Goal: Information Seeking & Learning: Understand process/instructions

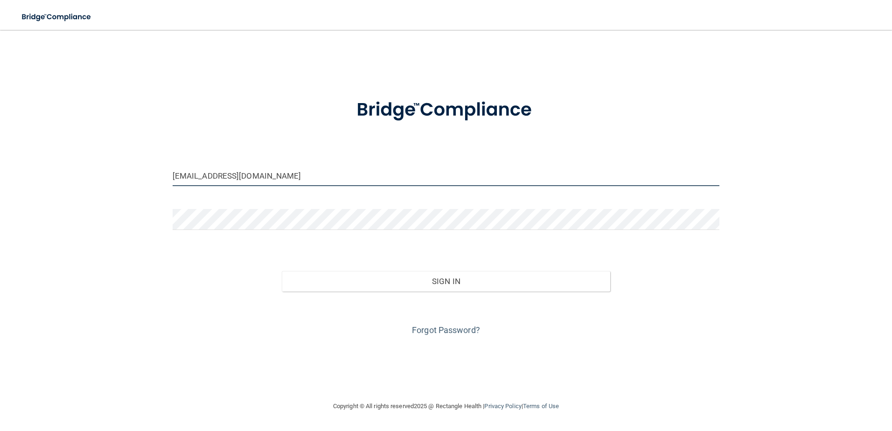
click at [276, 177] on input "docmurphy@sbcglobal.net" at bounding box center [446, 175] width 547 height 21
drag, startPoint x: 276, startPoint y: 177, endPoint x: 27, endPoint y: 163, distance: 249.4
click at [15, 159] on main "docmurphy@sbcglobal.net Invalid email/password. You don't have permission to ac…" at bounding box center [446, 230] width 892 height 401
type input "[EMAIL_ADDRESS][DOMAIN_NAME]"
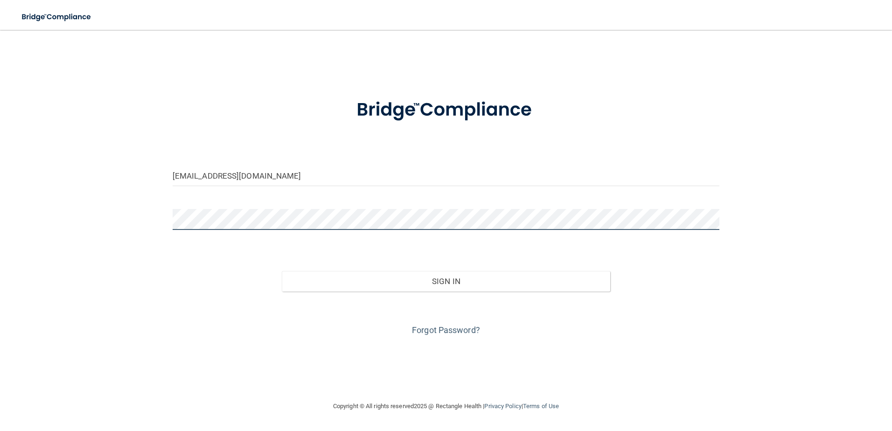
click at [282, 271] on button "Sign In" at bounding box center [446, 281] width 328 height 21
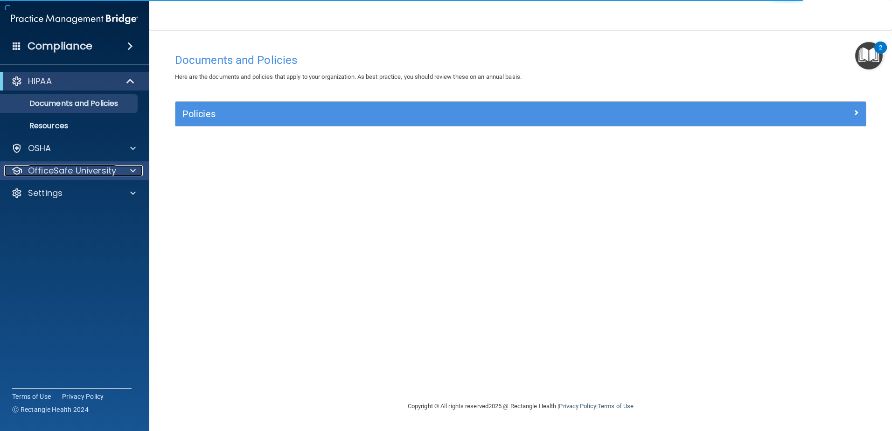
click at [75, 174] on p "OfficeSafe University" at bounding box center [72, 170] width 88 height 11
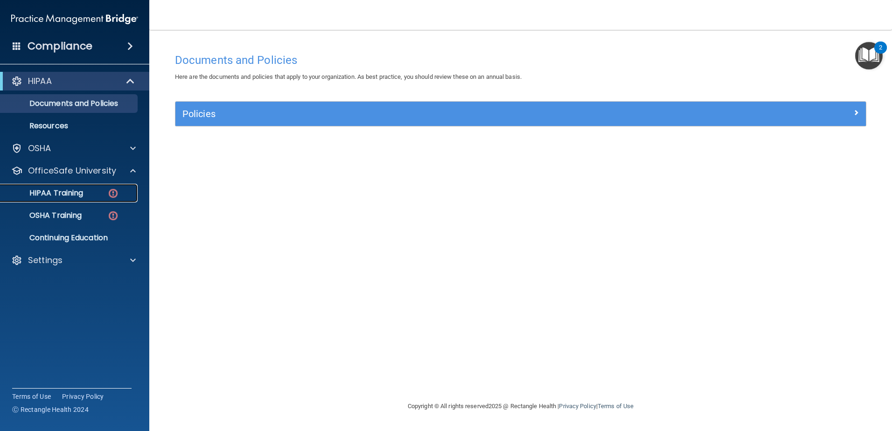
click at [67, 194] on p "HIPAA Training" at bounding box center [44, 192] width 77 height 9
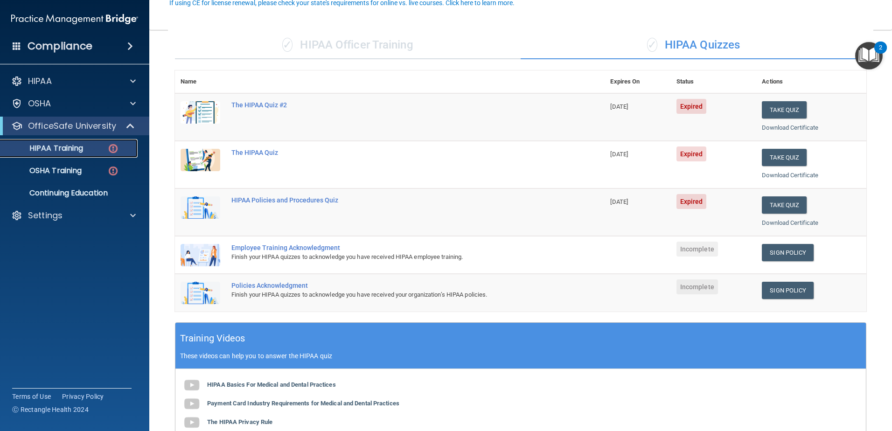
scroll to position [93, 0]
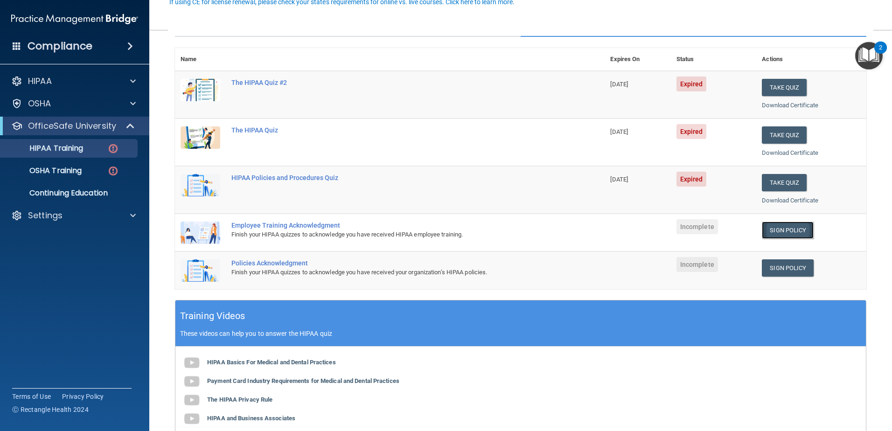
click at [775, 229] on link "Sign Policy" at bounding box center [787, 229] width 52 height 17
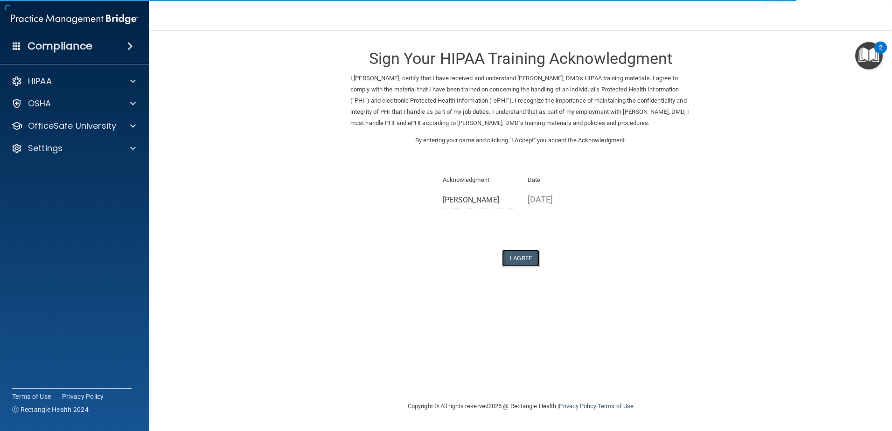
click at [523, 267] on button "I Agree" at bounding box center [520, 257] width 37 height 17
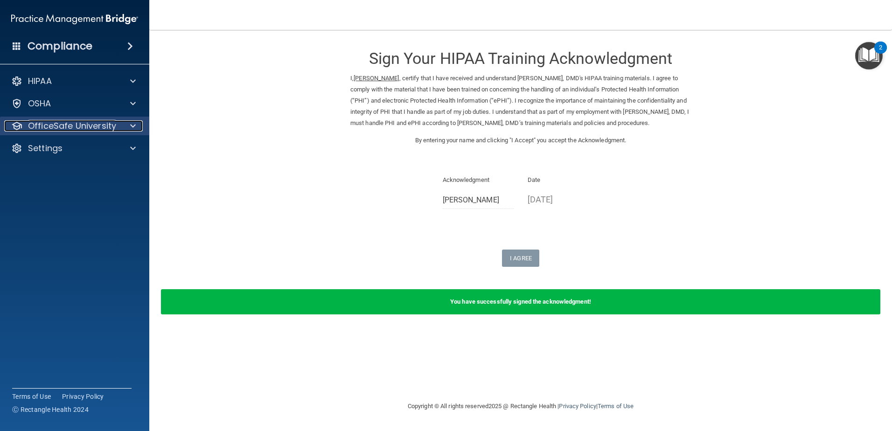
click at [120, 123] on div at bounding box center [131, 125] width 23 height 11
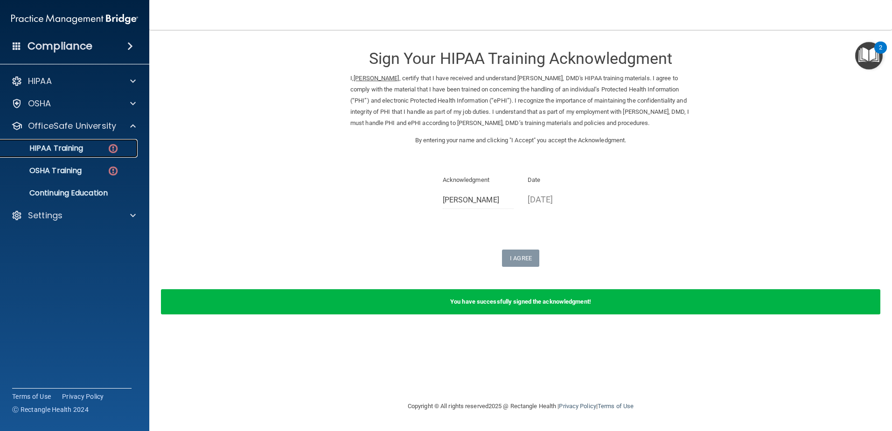
click at [78, 152] on p "HIPAA Training" at bounding box center [44, 148] width 77 height 9
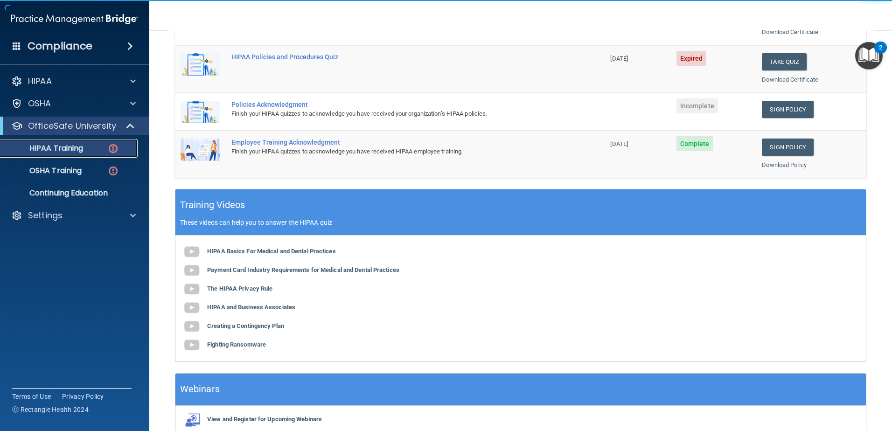
scroll to position [168, 0]
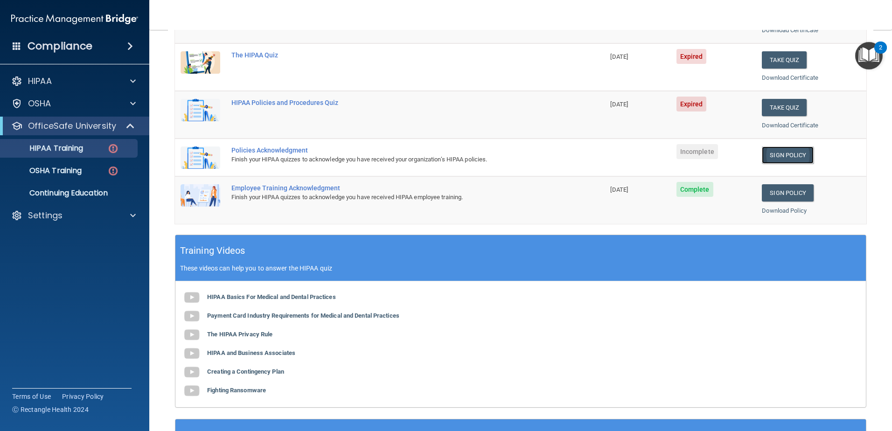
click at [794, 154] on link "Sign Policy" at bounding box center [787, 154] width 52 height 17
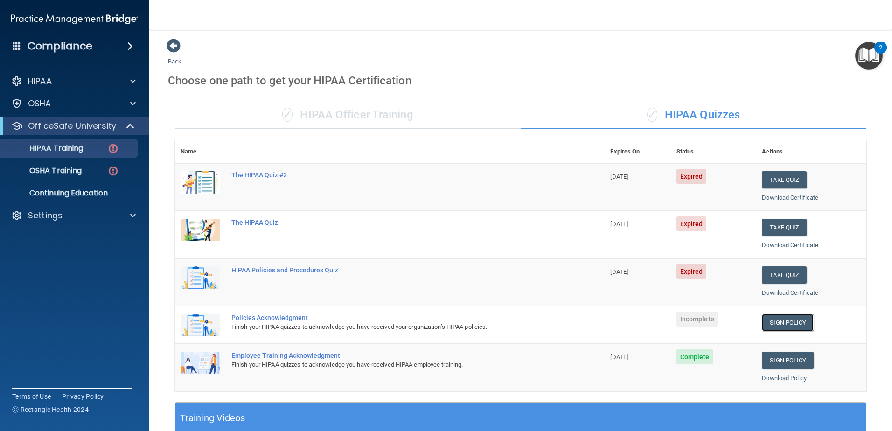
scroll to position [0, 0]
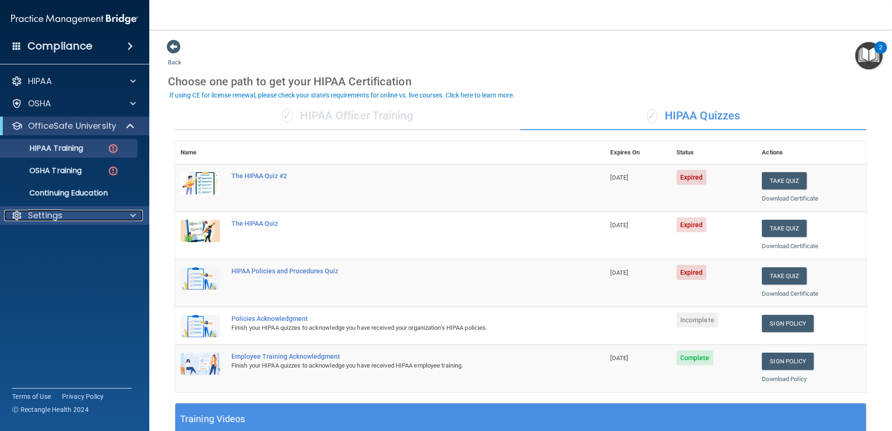
click at [130, 214] on span at bounding box center [133, 215] width 6 height 11
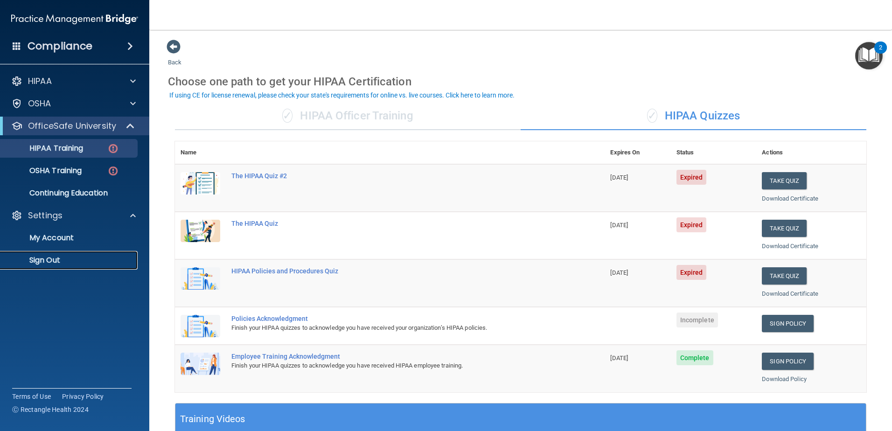
click at [54, 259] on p "Sign Out" at bounding box center [69, 260] width 127 height 9
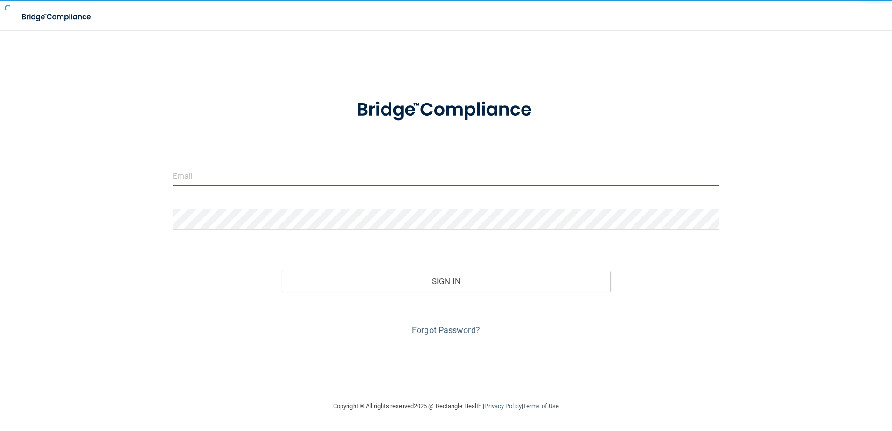
type input "[EMAIL_ADDRESS][DOMAIN_NAME]"
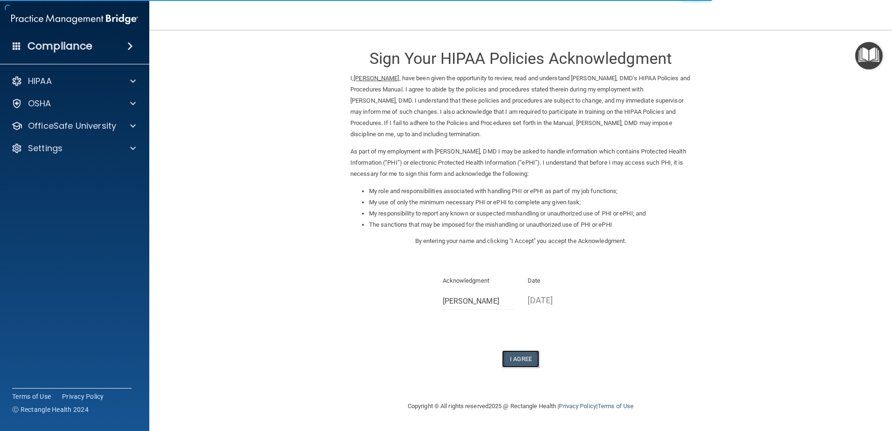
click at [509, 356] on button "I Agree" at bounding box center [520, 358] width 37 height 17
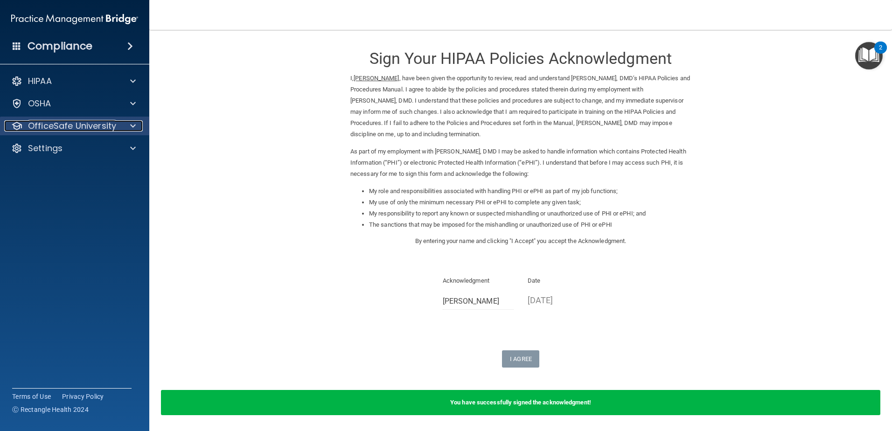
click at [69, 128] on p "OfficeSafe University" at bounding box center [72, 125] width 88 height 11
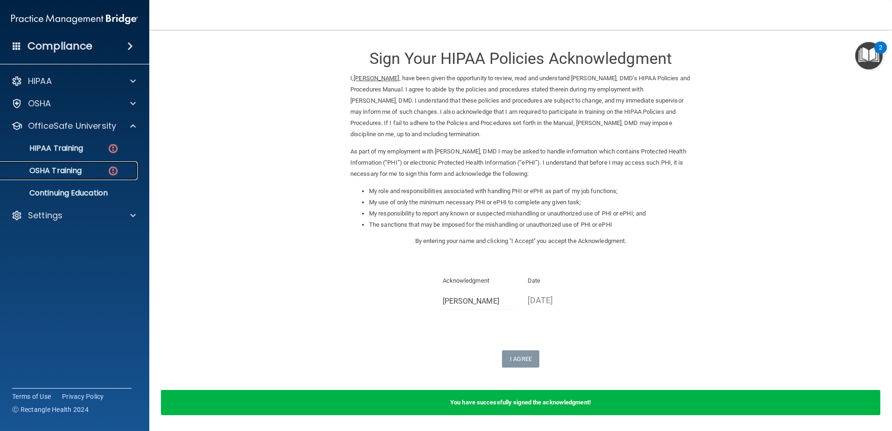
click at [73, 169] on p "OSHA Training" at bounding box center [44, 170] width 76 height 9
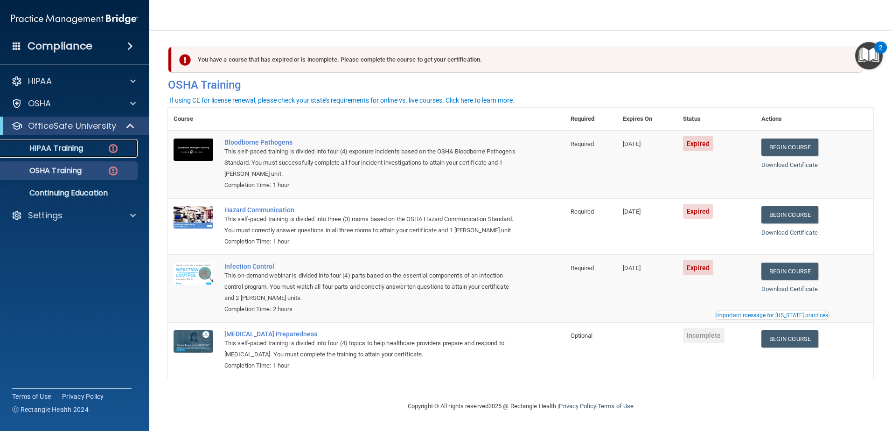
click at [62, 147] on p "HIPAA Training" at bounding box center [44, 148] width 77 height 9
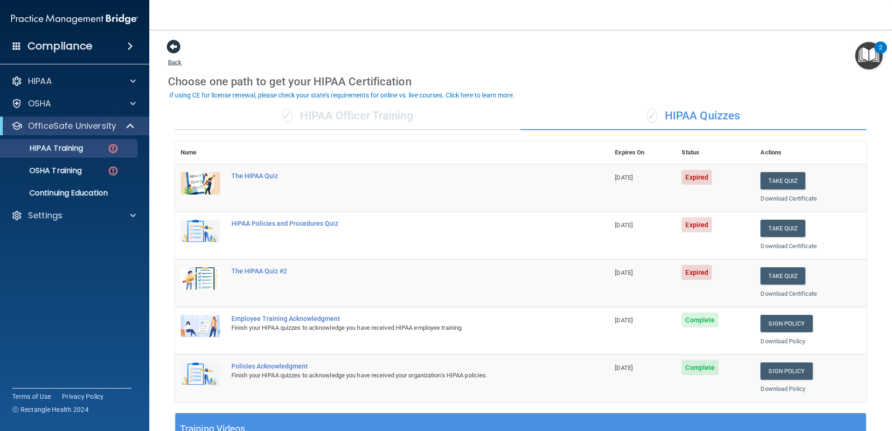
click at [170, 42] on span at bounding box center [173, 47] width 14 height 14
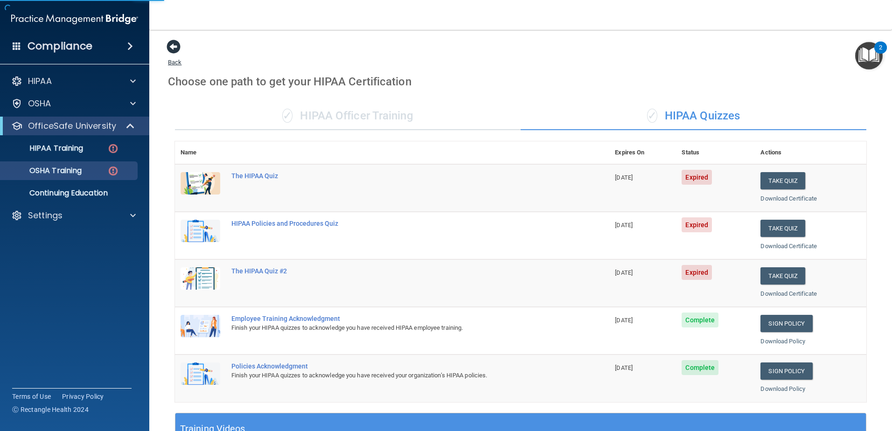
click at [170, 42] on span at bounding box center [173, 47] width 14 height 14
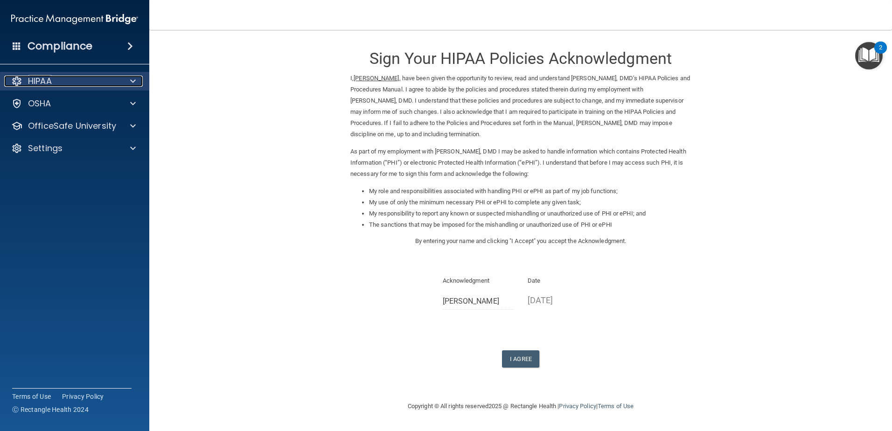
click at [54, 80] on div "HIPAA" at bounding box center [62, 81] width 116 height 11
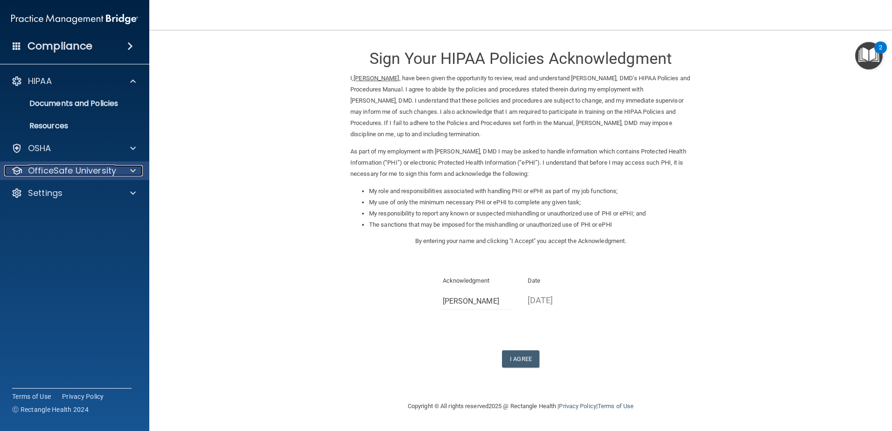
click at [80, 173] on p "OfficeSafe University" at bounding box center [72, 170] width 88 height 11
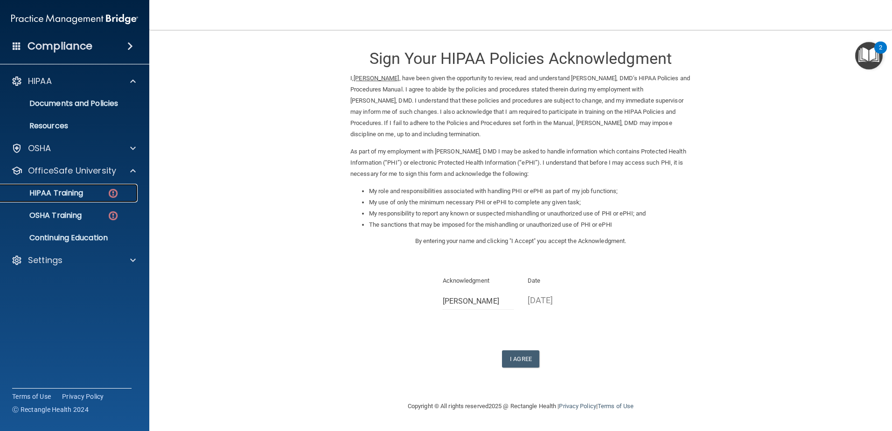
click at [74, 188] on p "HIPAA Training" at bounding box center [44, 192] width 77 height 9
